Goal: Transaction & Acquisition: Download file/media

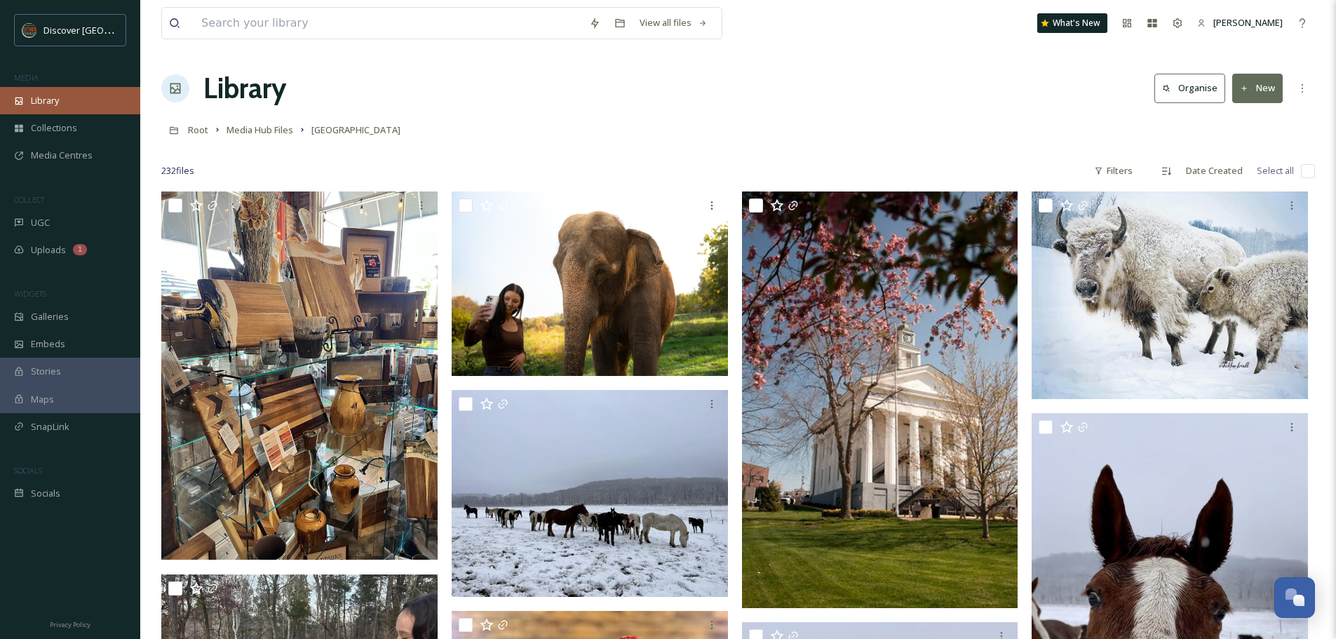
scroll to position [13389, 0]
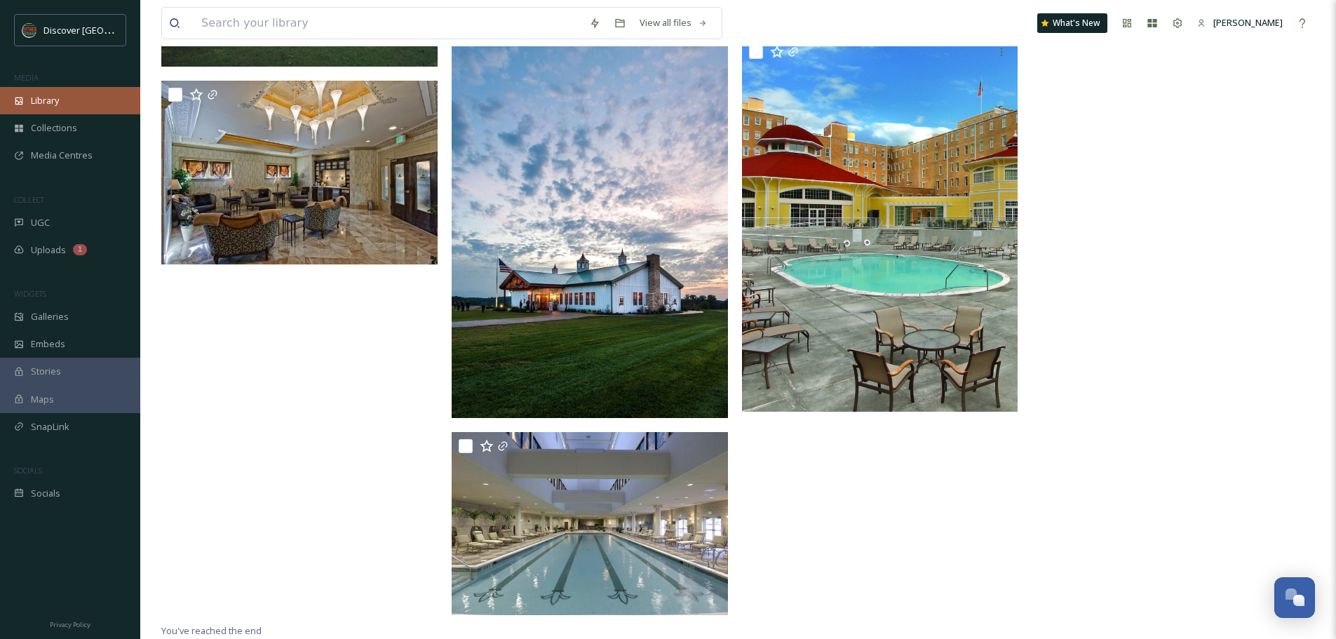
click at [40, 99] on span "Library" at bounding box center [45, 100] width 28 height 13
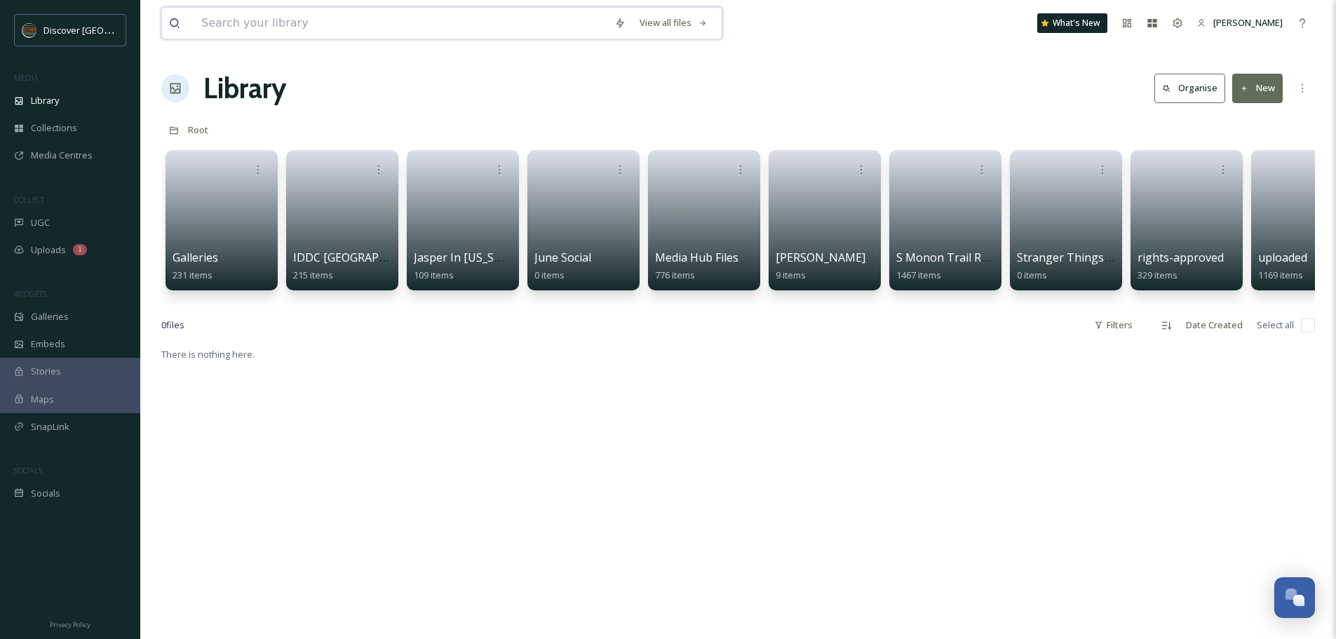
click at [250, 18] on input at bounding box center [400, 23] width 413 height 31
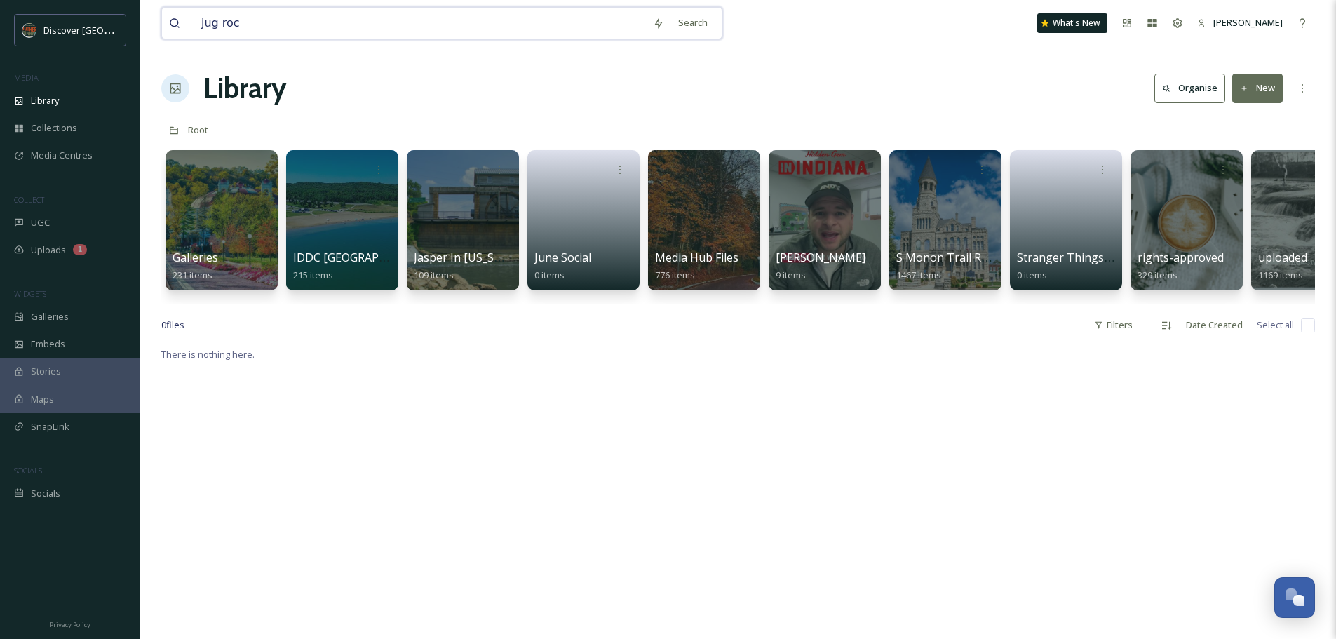
type input "jug rock"
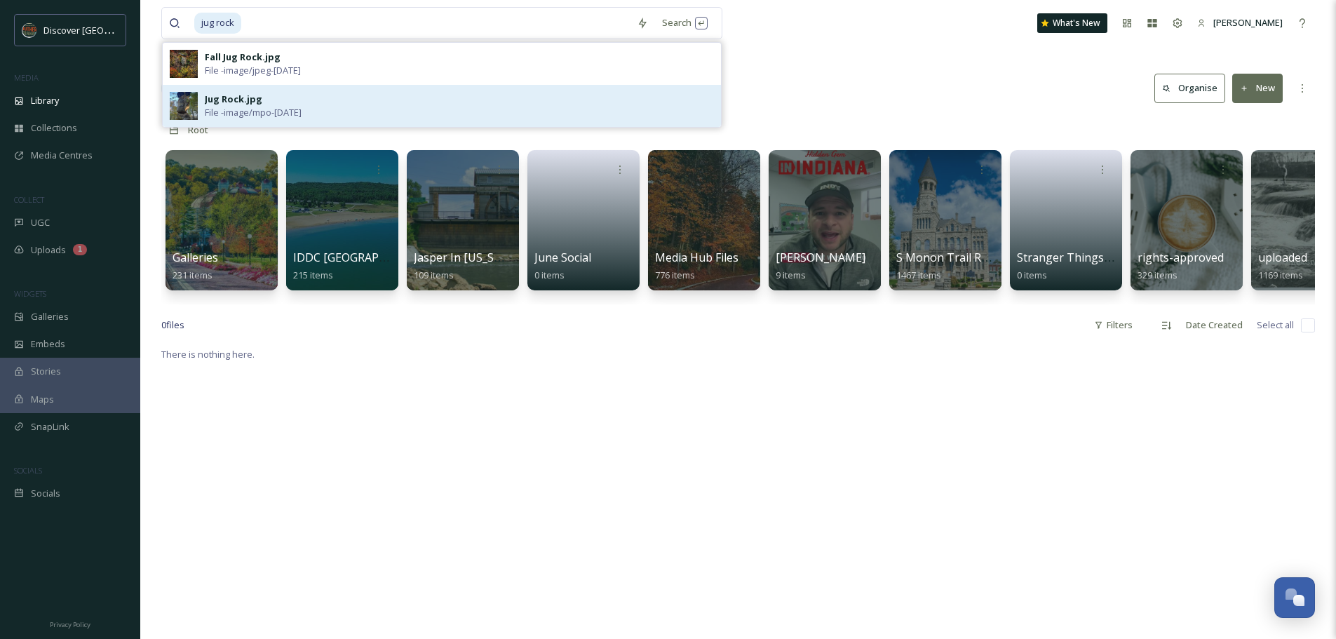
click at [246, 109] on span "File - image/mpo - [DATE]" at bounding box center [253, 112] width 97 height 13
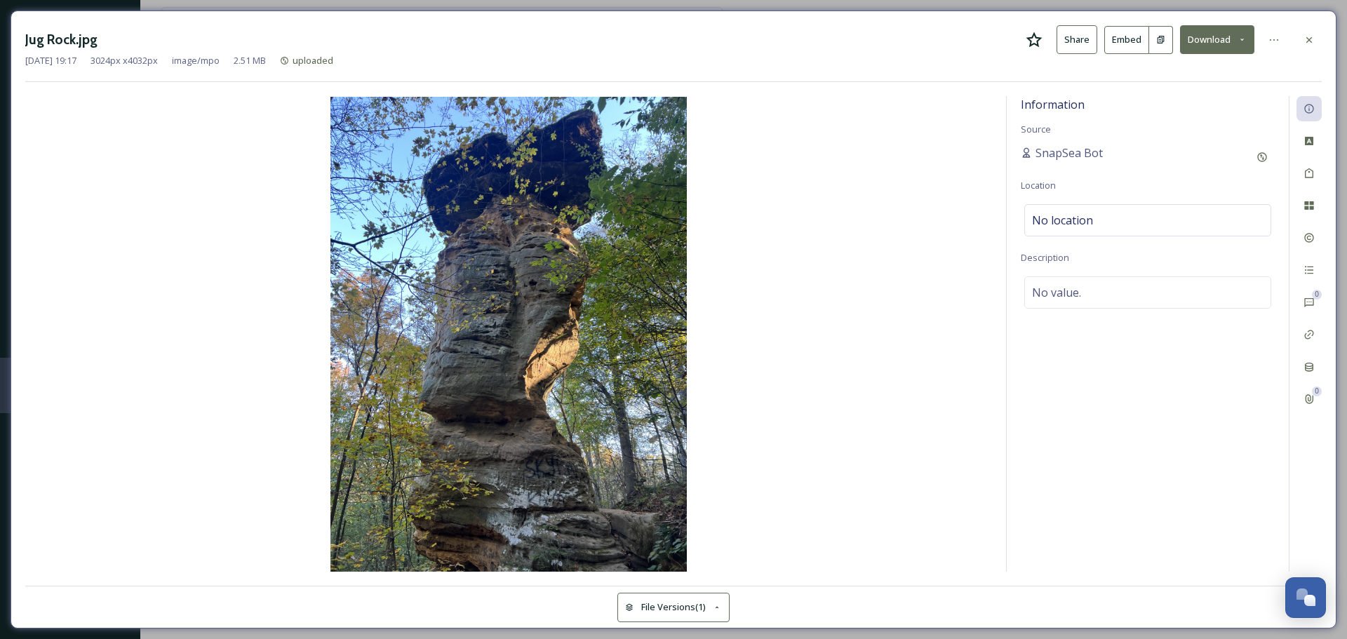
drag, startPoint x: 534, startPoint y: 290, endPoint x: 1225, endPoint y: 41, distance: 734.3
click at [1225, 41] on button "Download" at bounding box center [1217, 39] width 74 height 29
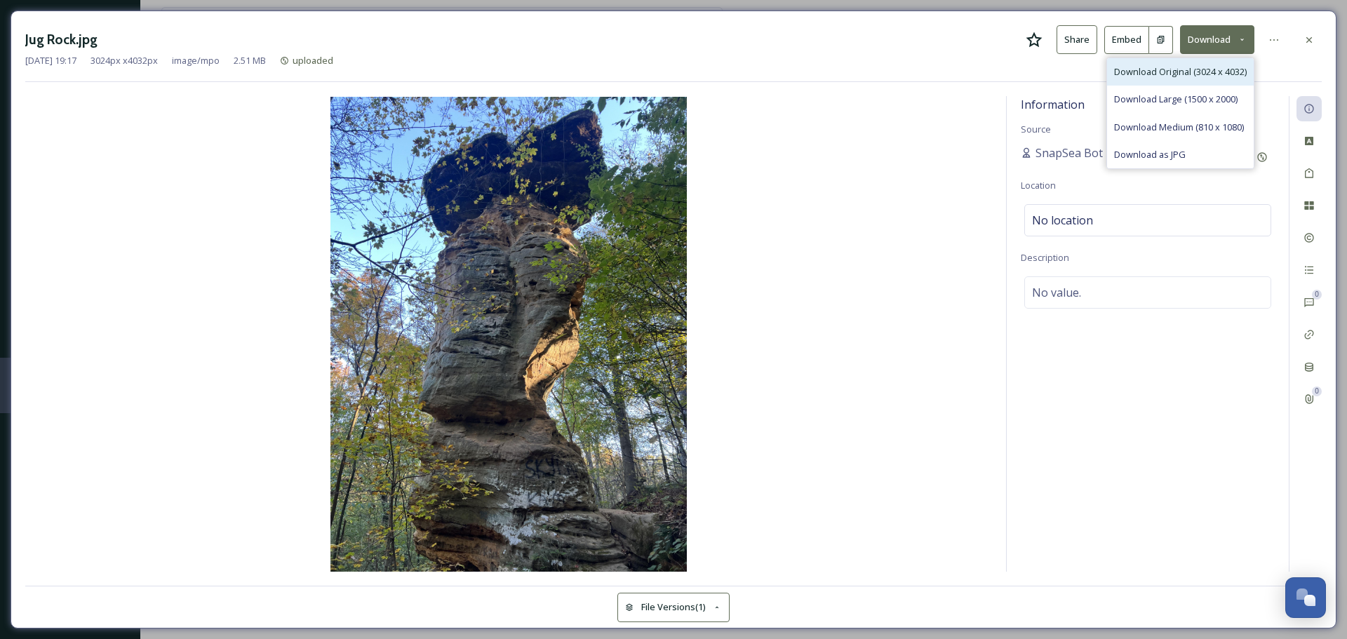
click at [1203, 71] on span "Download Original (3024 x 4032)" at bounding box center [1180, 71] width 133 height 13
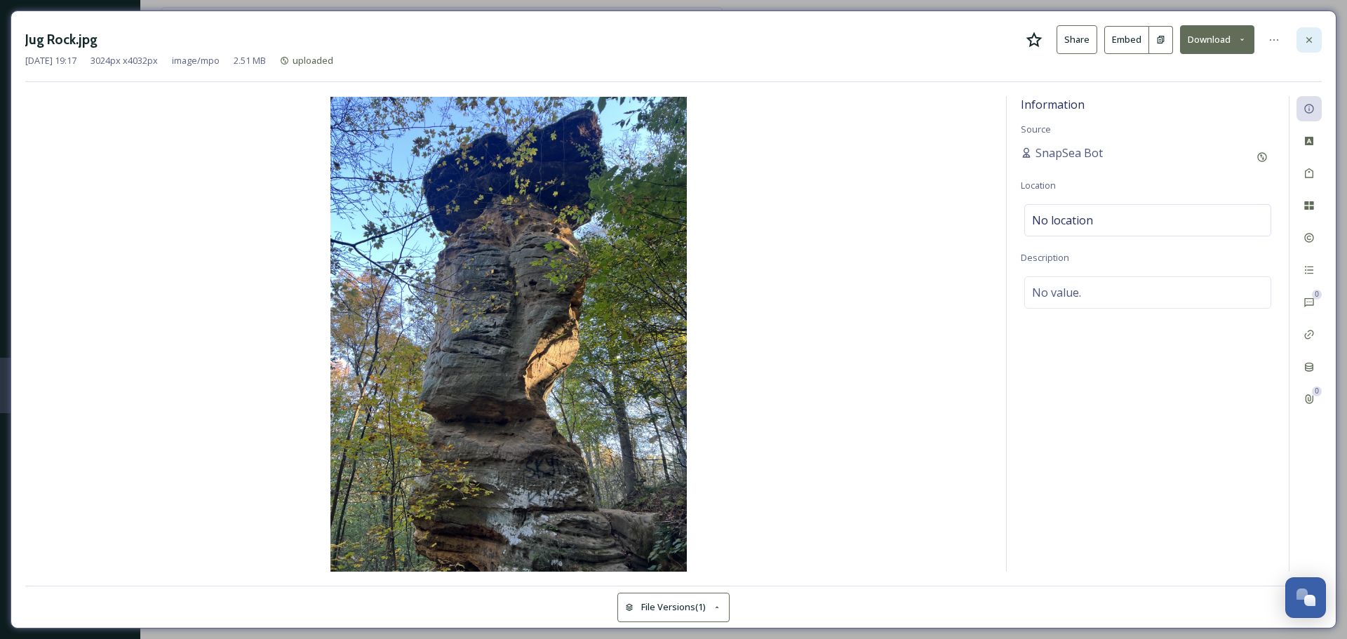
click at [1313, 39] on icon at bounding box center [1308, 39] width 11 height 11
